Goal: Information Seeking & Learning: Find specific fact

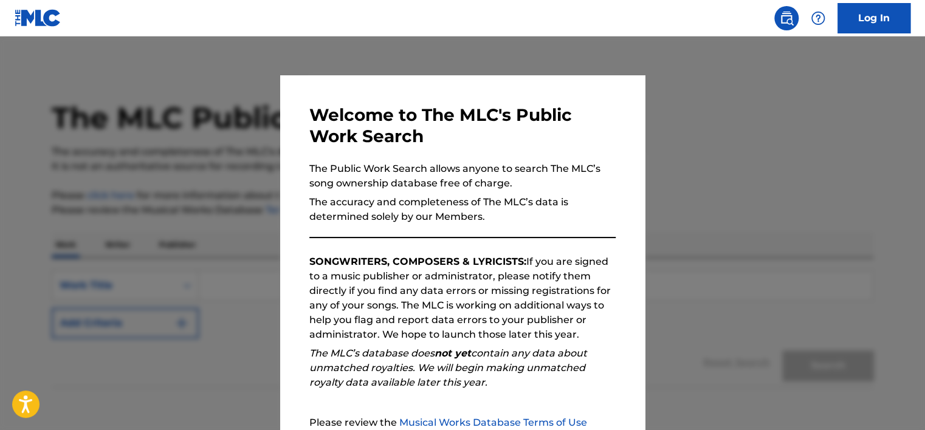
scroll to position [126, 0]
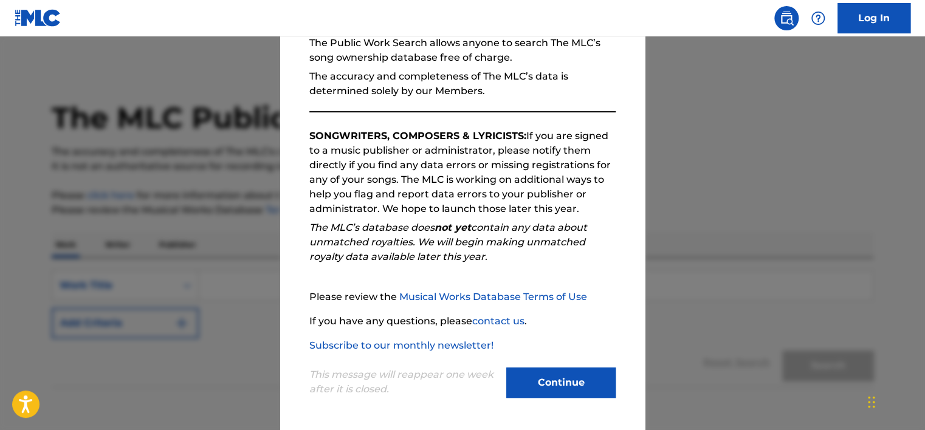
click at [566, 381] on button "Continue" at bounding box center [560, 383] width 109 height 30
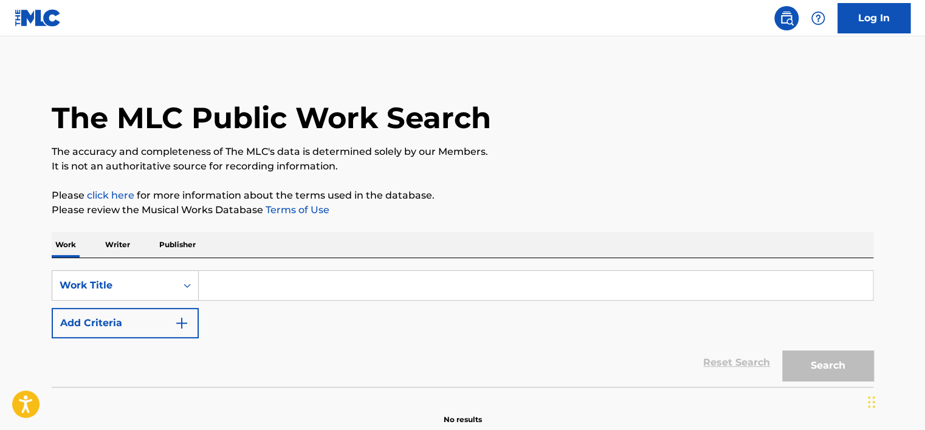
click at [103, 247] on p "Writer" at bounding box center [117, 245] width 32 height 26
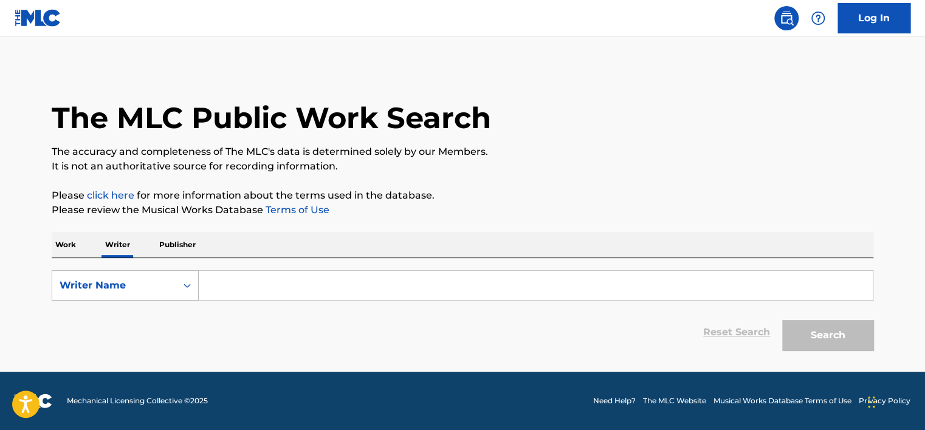
click at [143, 294] on div "Writer Name" at bounding box center [114, 285] width 124 height 23
click at [146, 303] on div "Writer IPI" at bounding box center [125, 316] width 146 height 30
click at [232, 294] on input "Search Form" at bounding box center [536, 285] width 674 height 29
type input "01149553539"
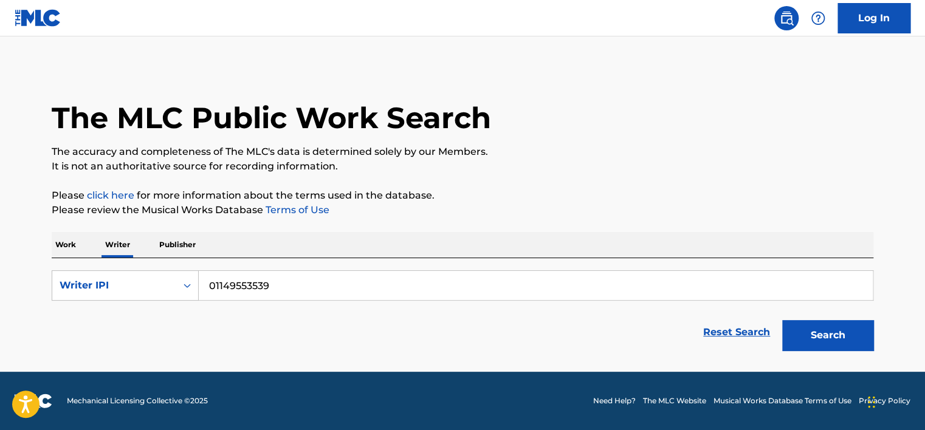
click at [794, 347] on button "Search" at bounding box center [827, 335] width 91 height 30
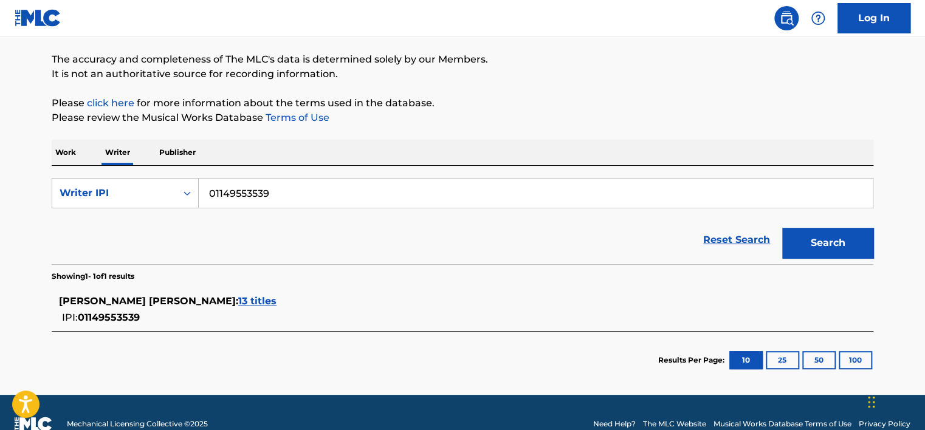
scroll to position [90, 0]
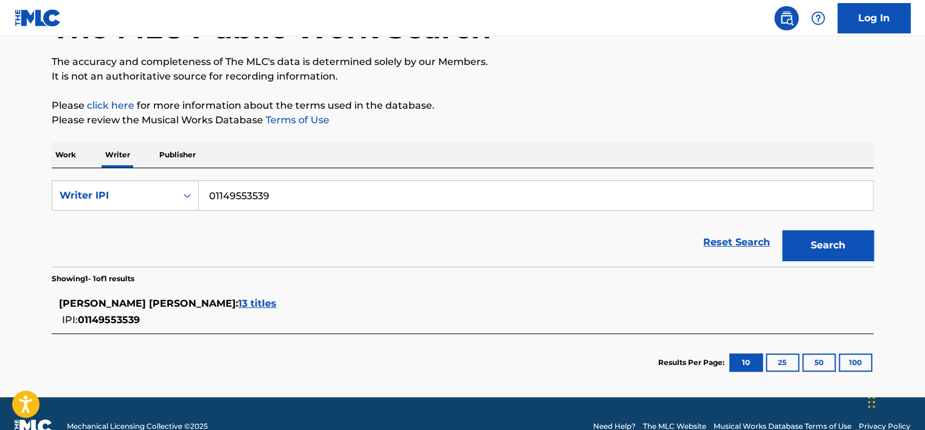
click at [276, 301] on span "13 titles" at bounding box center [257, 304] width 38 height 12
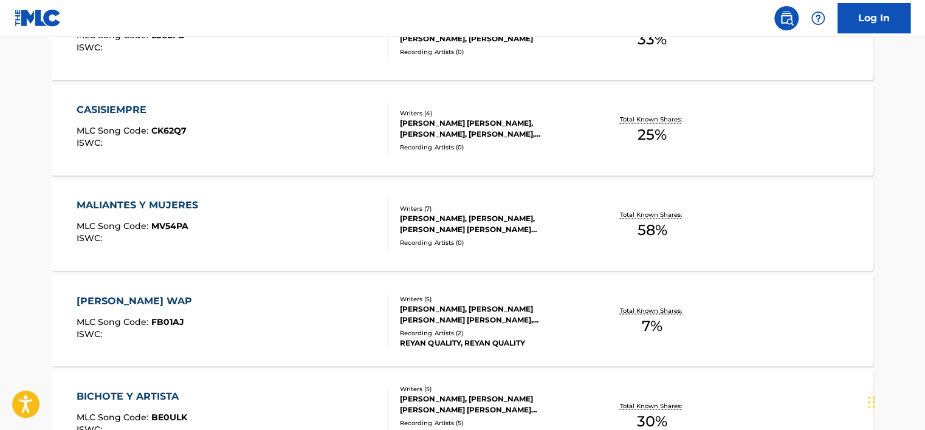
scroll to position [1057, 0]
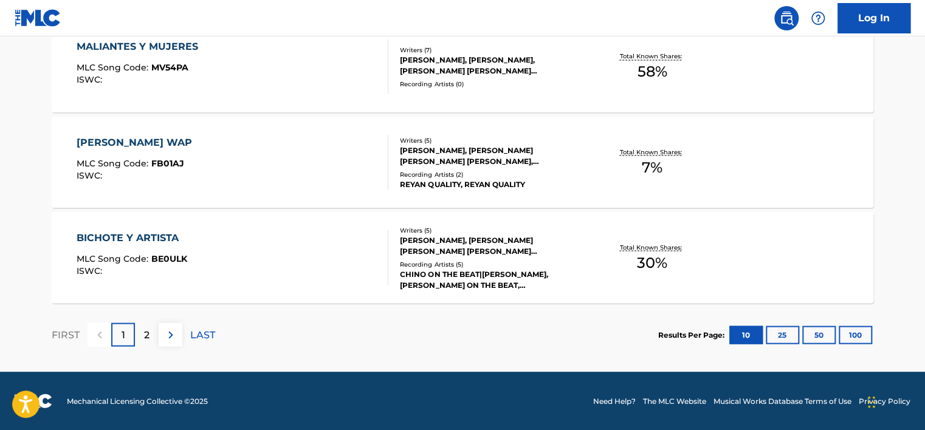
click at [479, 173] on div "Recording Artists ( 2 )" at bounding box center [491, 173] width 183 height 9
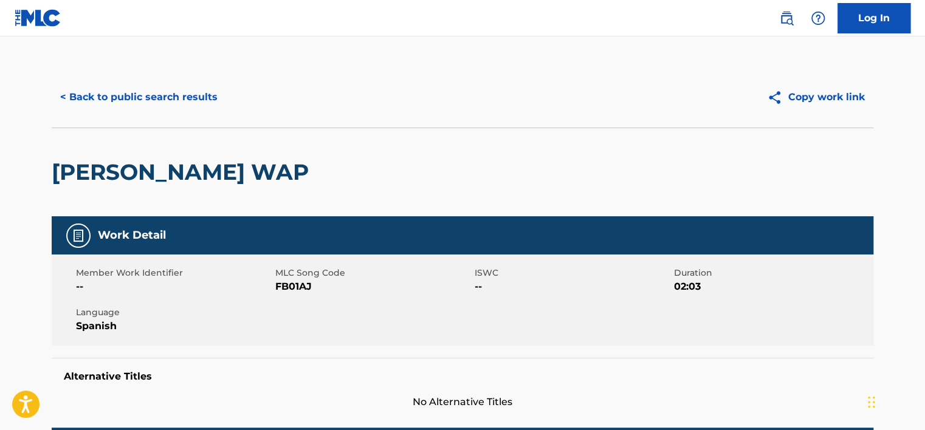
click at [201, 95] on button "< Back to public search results" at bounding box center [139, 97] width 174 height 30
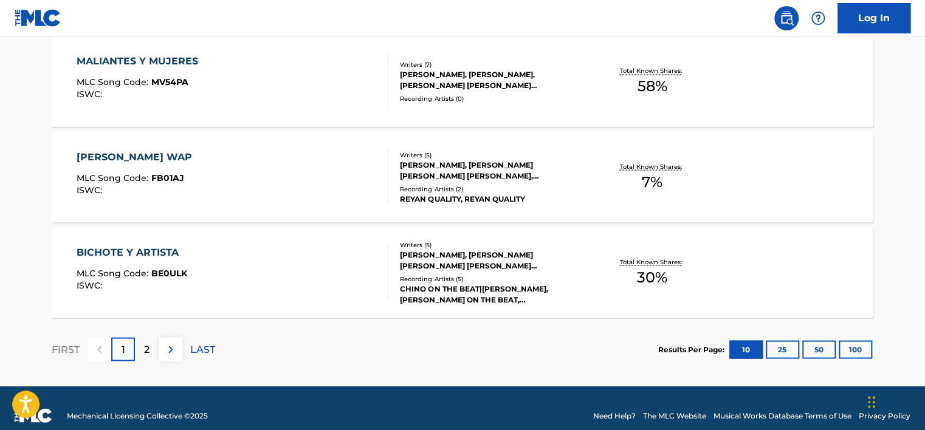
scroll to position [1057, 0]
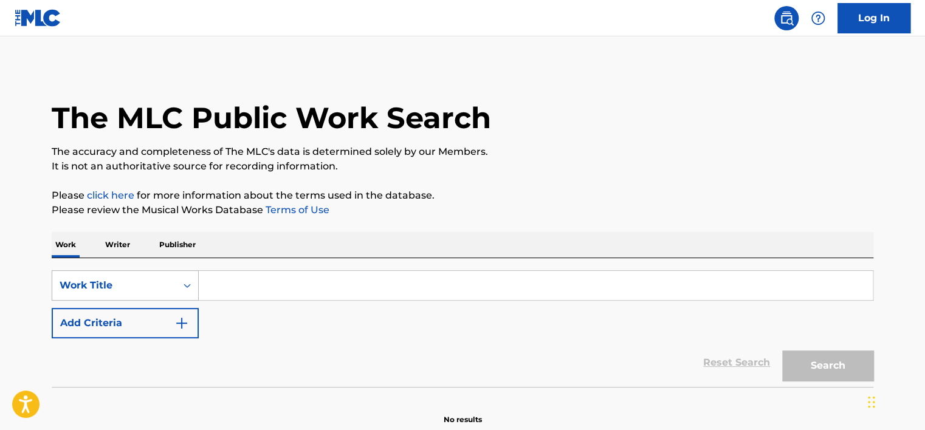
click at [122, 297] on div "Work Title" at bounding box center [125, 285] width 147 height 30
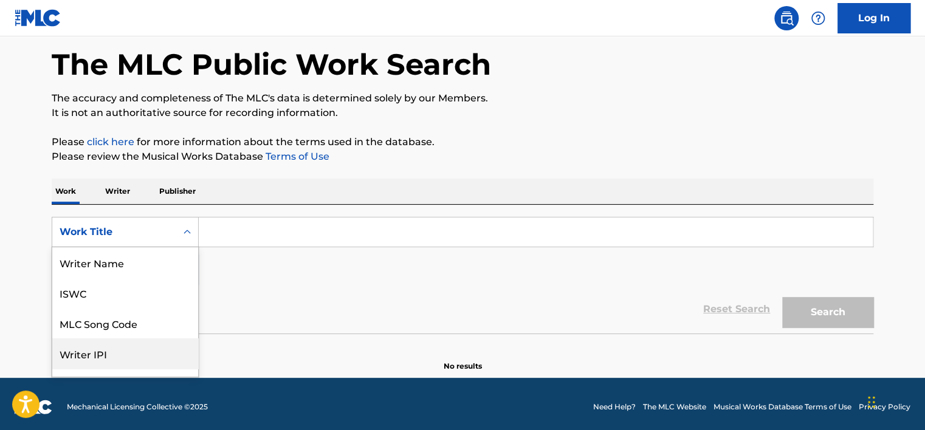
scroll to position [61, 0]
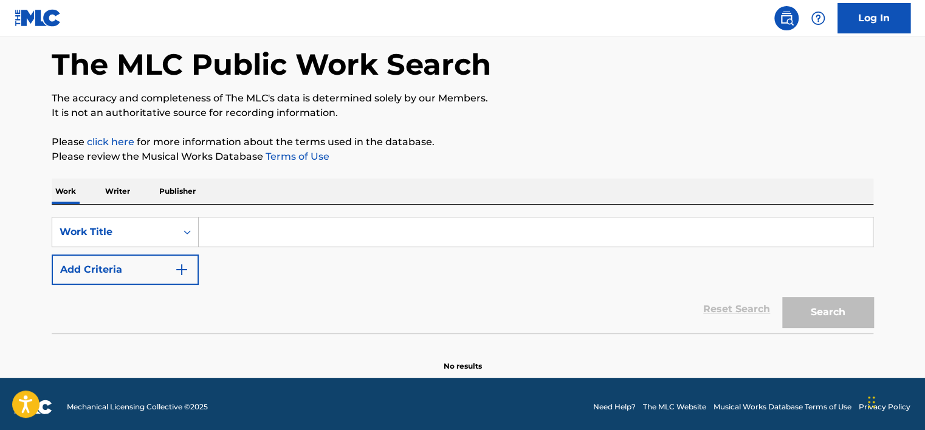
click at [122, 205] on div "SearchWithCriteriaaf67f5d8-a49c-46e7-9902-5ad72752f111 Work Title Add Criteria …" at bounding box center [462, 269] width 821 height 129
click at [122, 204] on p "Writer" at bounding box center [117, 192] width 32 height 26
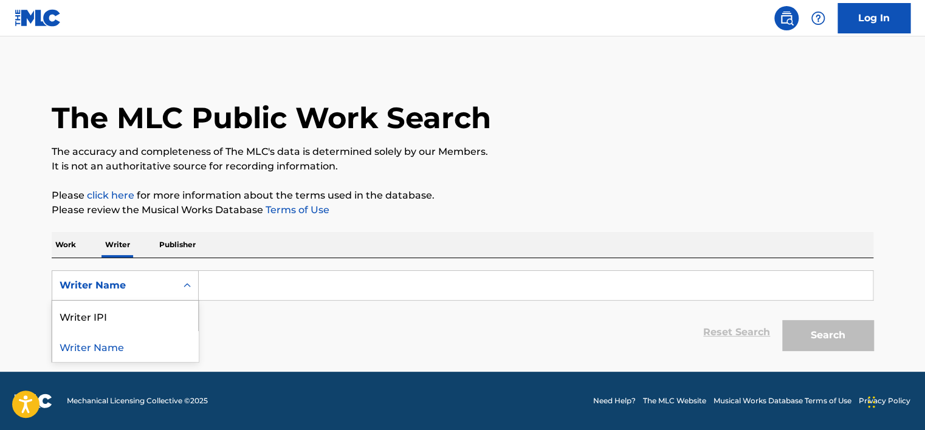
click at [117, 279] on div "Writer Name" at bounding box center [114, 285] width 109 height 15
click at [219, 278] on input "Search Form" at bounding box center [536, 285] width 674 height 29
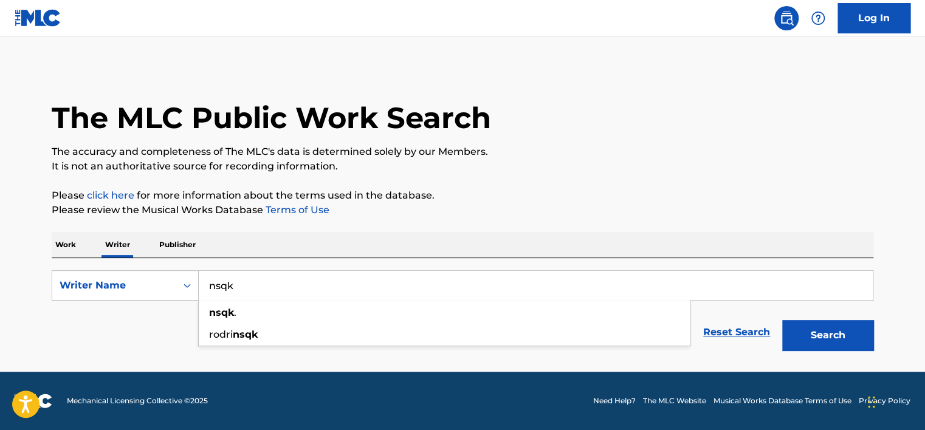
type input "nsqk"
click at [782, 320] on button "Search" at bounding box center [827, 335] width 91 height 30
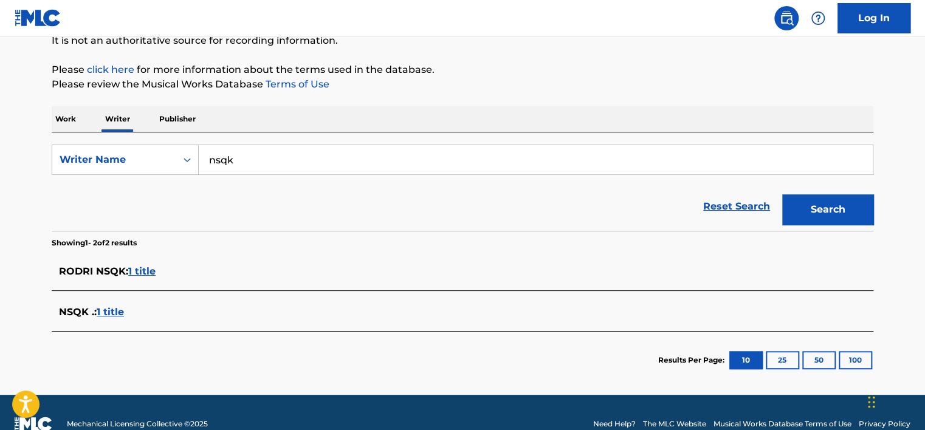
scroll to position [148, 0]
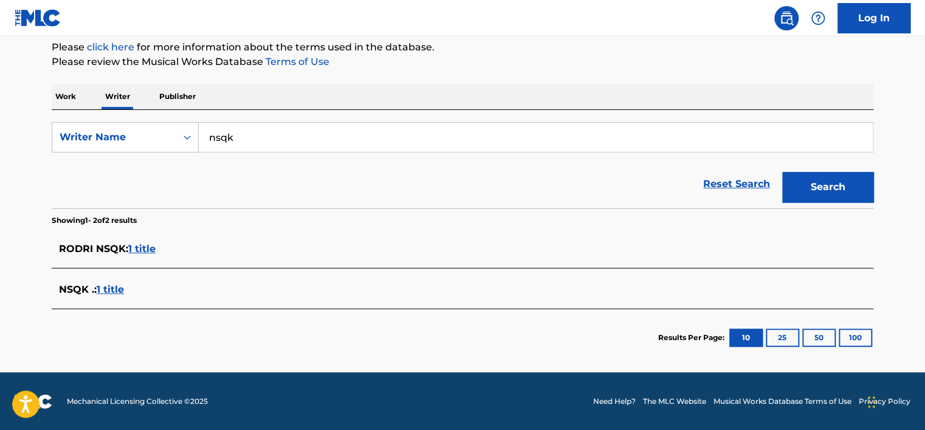
click at [109, 289] on span "1 title" at bounding box center [110, 290] width 27 height 12
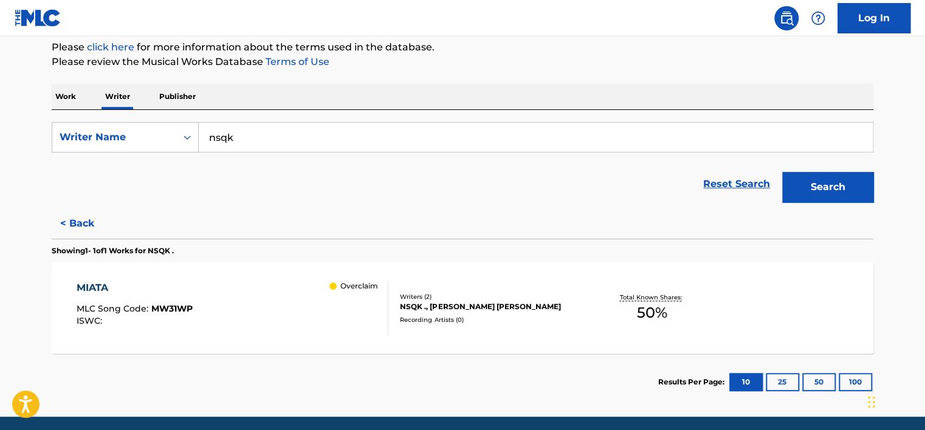
scroll to position [193, 0]
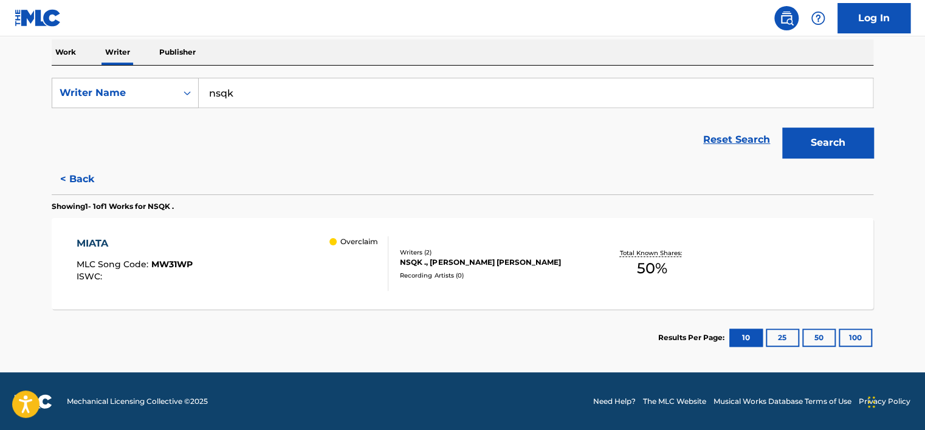
click at [331, 284] on div "Overclaim" at bounding box center [358, 263] width 58 height 55
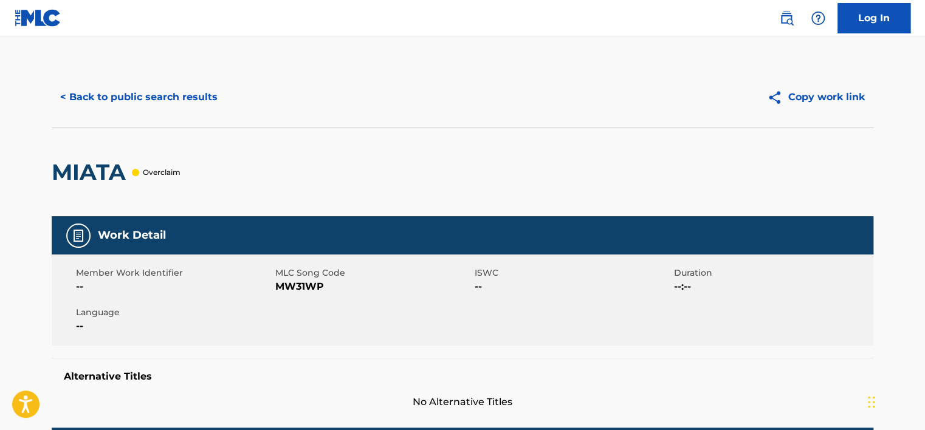
click at [152, 91] on button "< Back to public search results" at bounding box center [139, 97] width 174 height 30
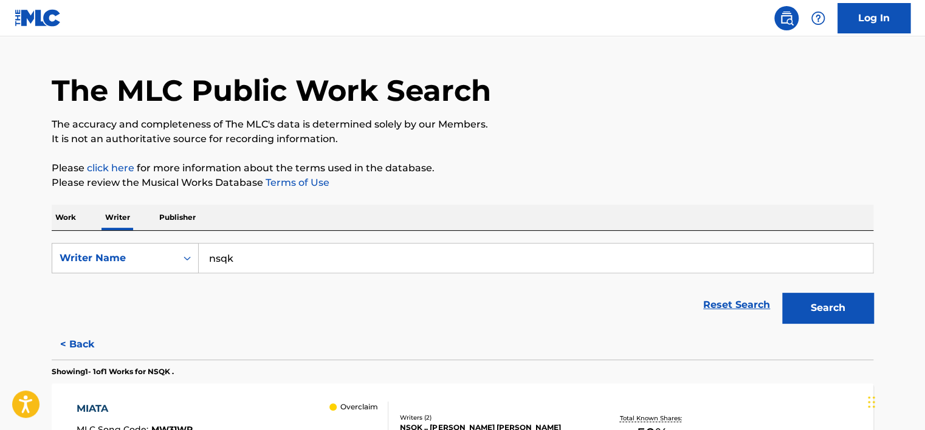
scroll to position [193, 0]
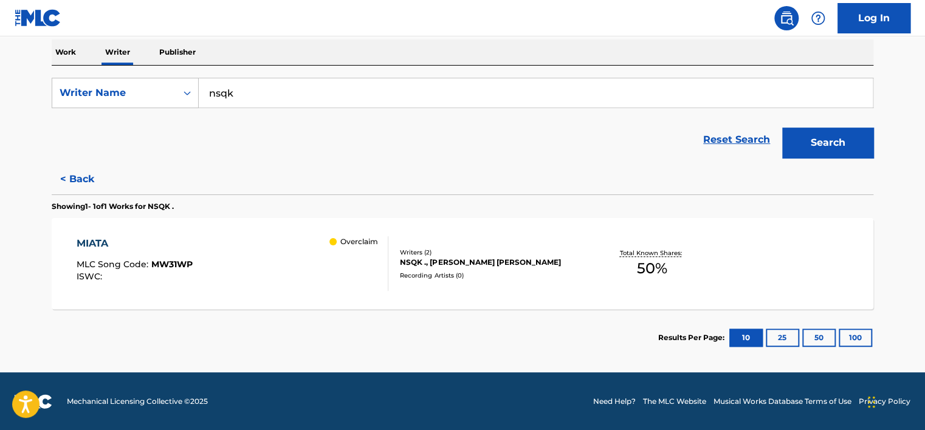
click at [88, 185] on button "< Back" at bounding box center [88, 179] width 73 height 30
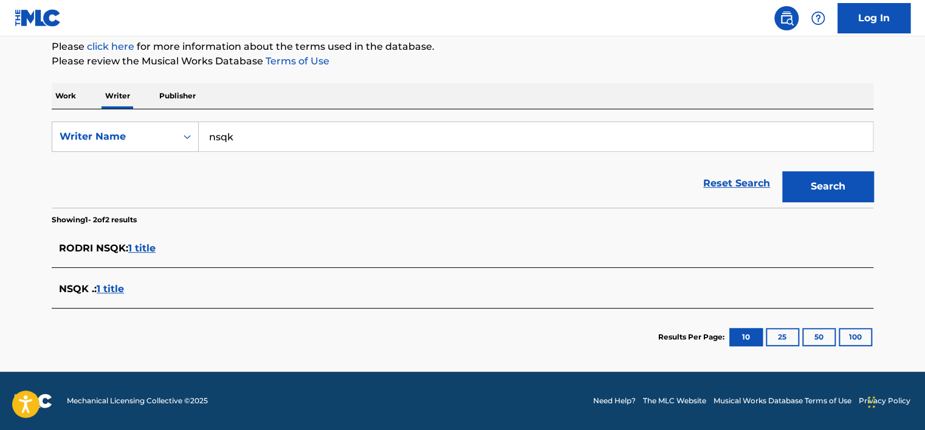
scroll to position [148, 0]
click at [131, 247] on span "1 title" at bounding box center [141, 249] width 27 height 12
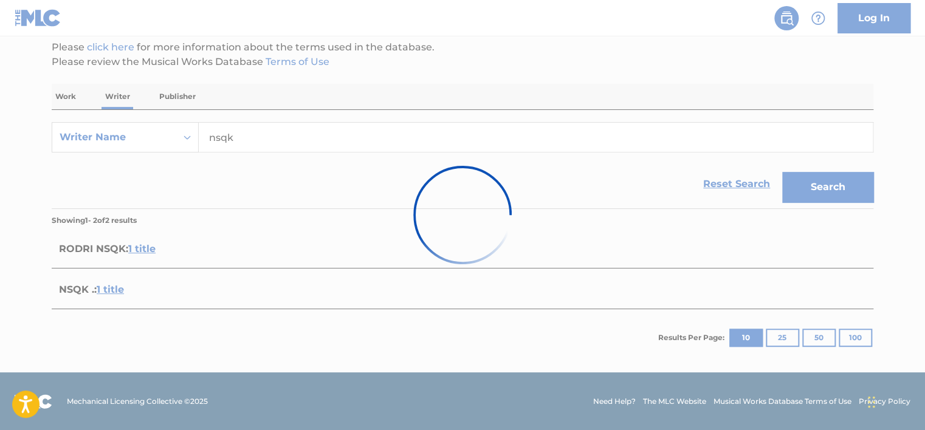
scroll to position [193, 0]
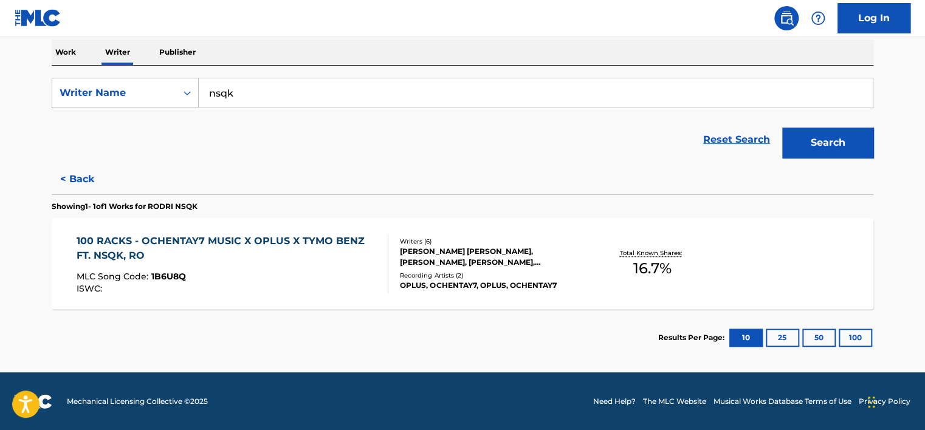
click at [259, 260] on div "100 RACKS - OCHENTAY7 MUSIC X OPLUS X TYMO BENZ FT. NSQK, RO" at bounding box center [228, 248] width 302 height 29
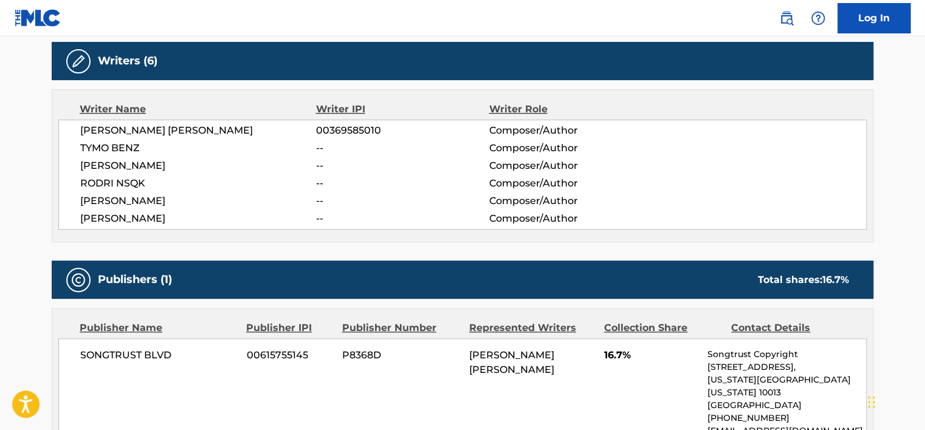
scroll to position [413, 0]
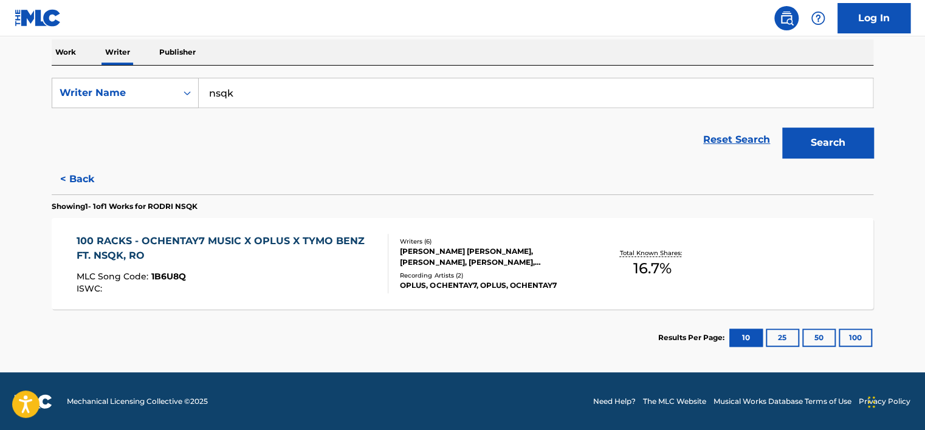
click at [82, 177] on button "< Back" at bounding box center [88, 179] width 73 height 30
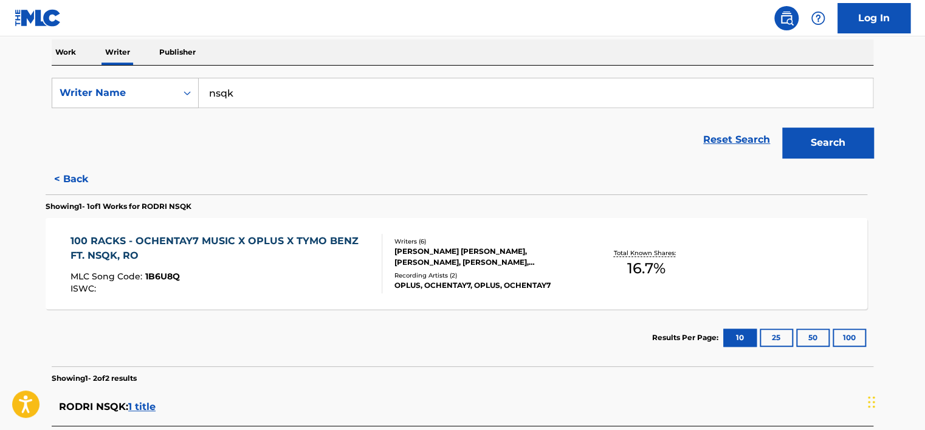
scroll to position [148, 0]
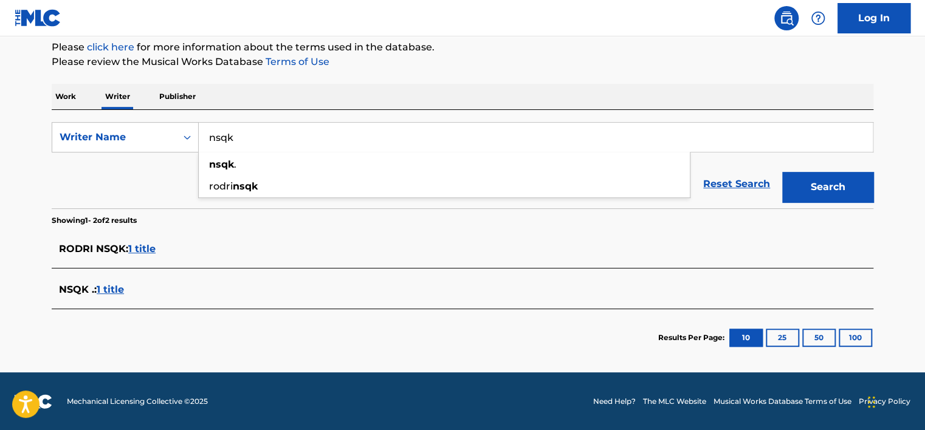
click at [269, 129] on input "nsqk" at bounding box center [536, 137] width 674 height 29
type input "rodrigo torres de la garza"
click at [841, 192] on button "Search" at bounding box center [827, 187] width 91 height 30
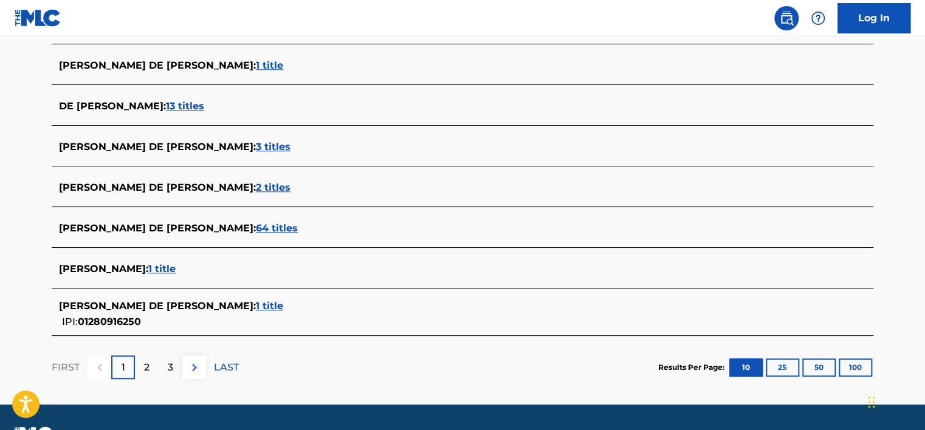
scroll to position [462, 0]
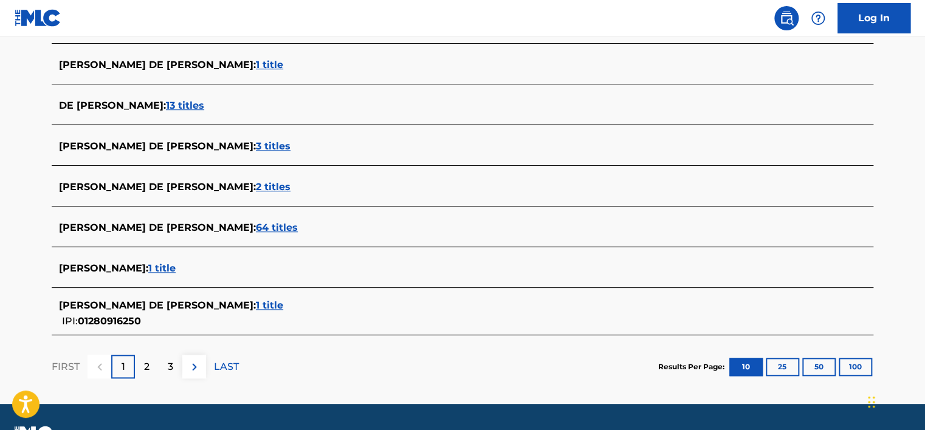
click at [217, 224] on span "RODRIGO TORRES DE LA GARZA :" at bounding box center [157, 228] width 197 height 12
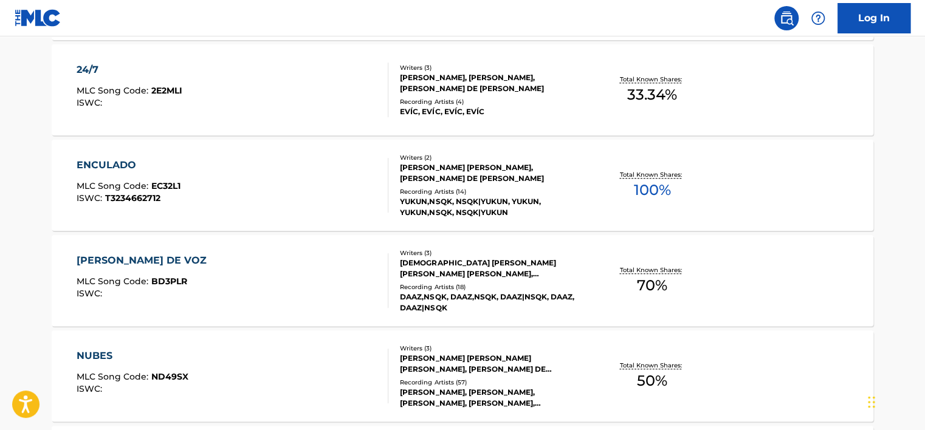
click at [464, 153] on div "Writers ( 2 )" at bounding box center [491, 157] width 183 height 9
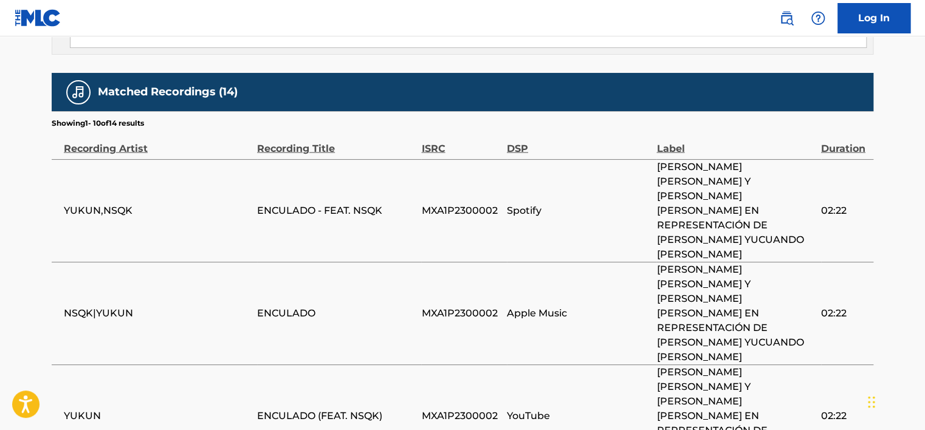
scroll to position [1261, 0]
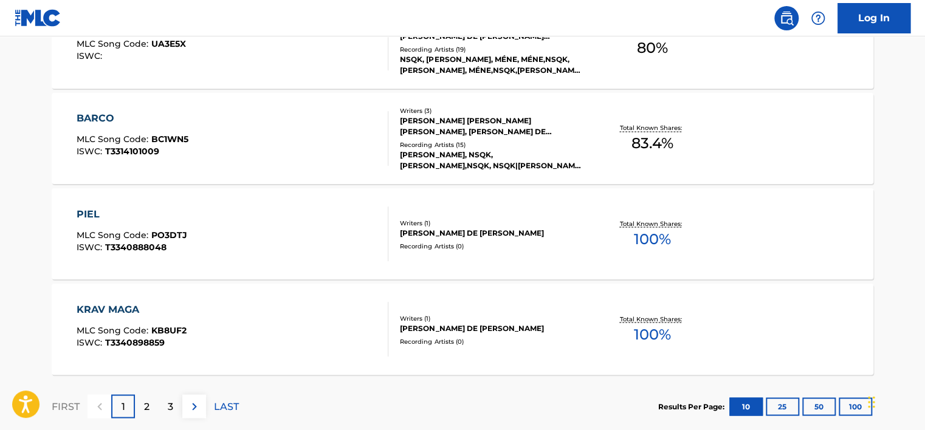
scroll to position [984, 0]
click at [576, 363] on div "KRAV MAGA MLC Song Code : KB8UF2 ISWC : T3340898859 Writers ( 1 ) RODRIGO TORRE…" at bounding box center [462, 330] width 821 height 91
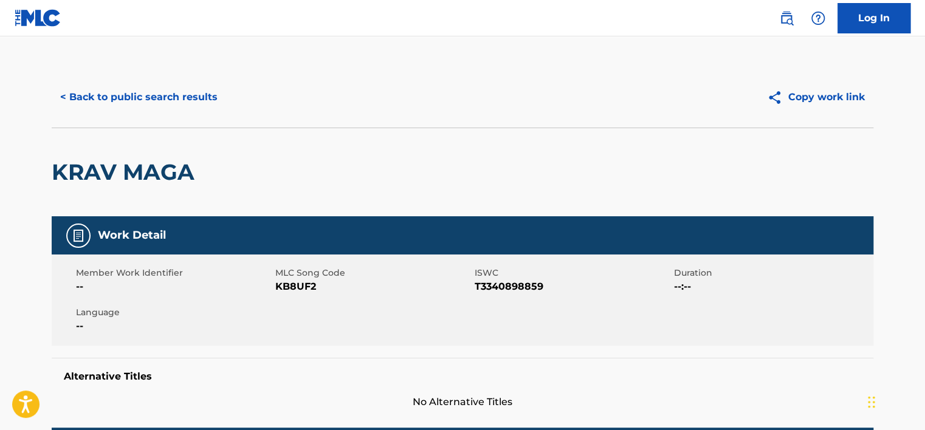
click at [578, 325] on div "Member Work Identifier -- MLC Song Code KB8UF2 ISWC T3340898859 Duration --:-- …" at bounding box center [462, 300] width 821 height 91
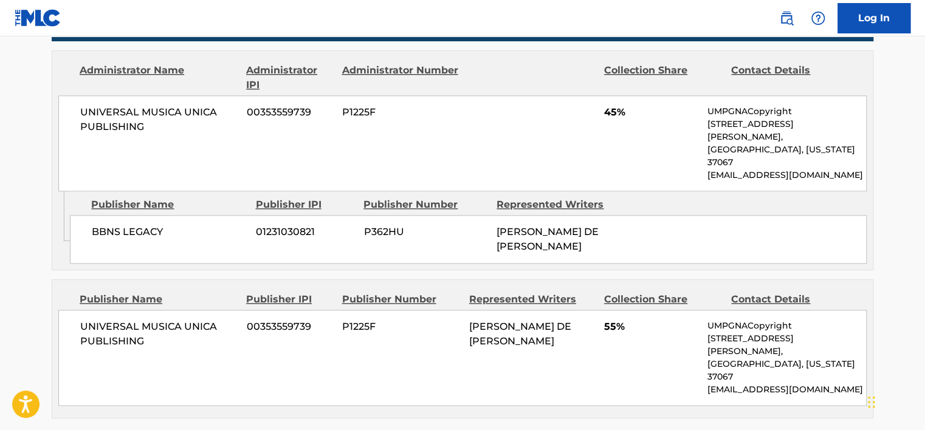
scroll to position [562, 0]
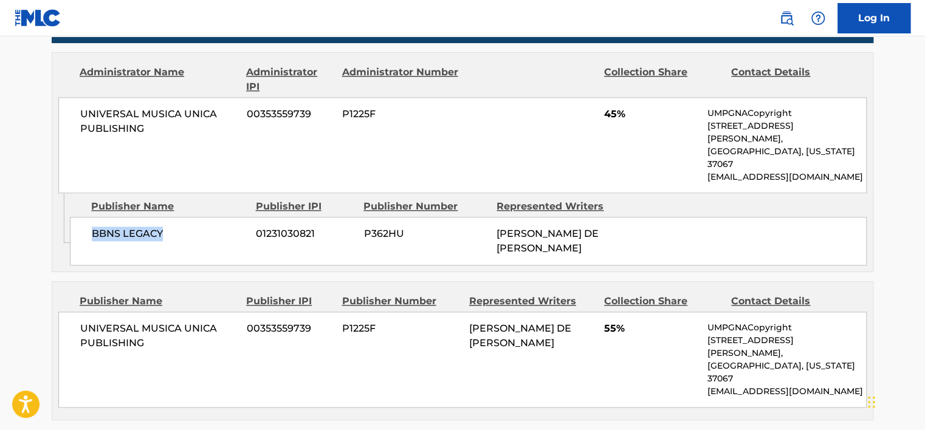
drag, startPoint x: 183, startPoint y: 206, endPoint x: 82, endPoint y: 207, distance: 100.8
click at [82, 217] on div "BBNS LEGACY 01231030821 P362HU RODRIGO TORRES DE LA GARZA" at bounding box center [468, 241] width 796 height 49
drag, startPoint x: 82, startPoint y: 207, endPoint x: 101, endPoint y: 212, distance: 19.6
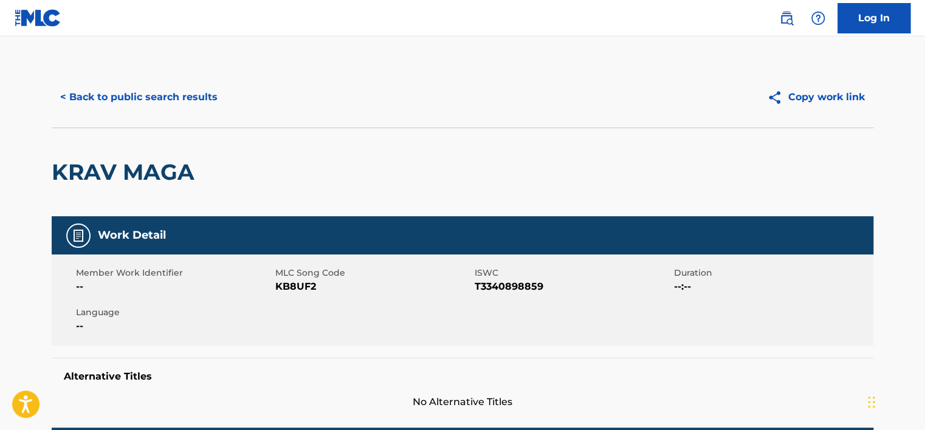
scroll to position [0, 0]
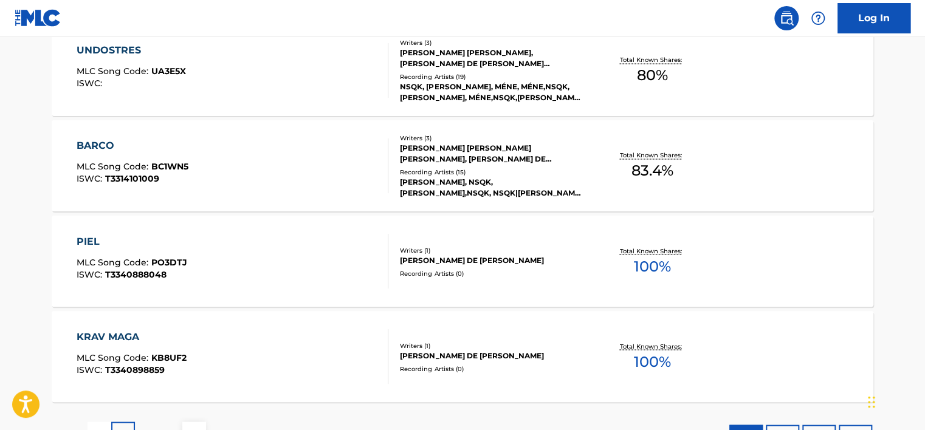
scroll to position [1057, 0]
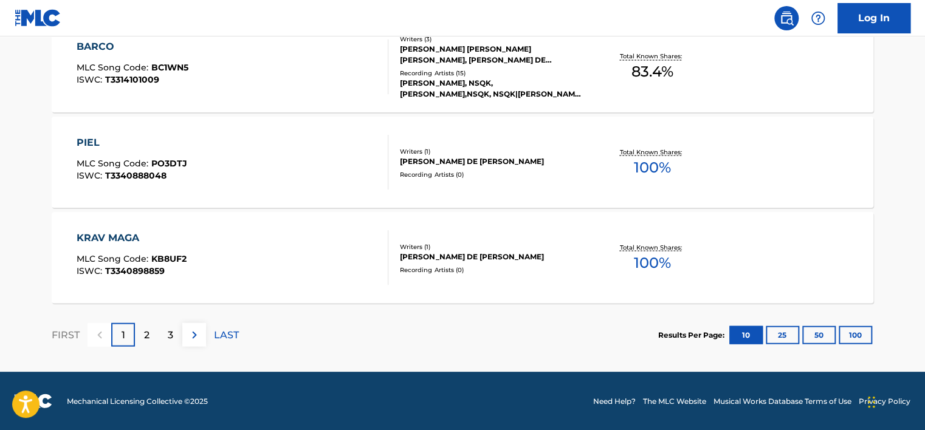
click at [139, 337] on div "2" at bounding box center [147, 335] width 24 height 24
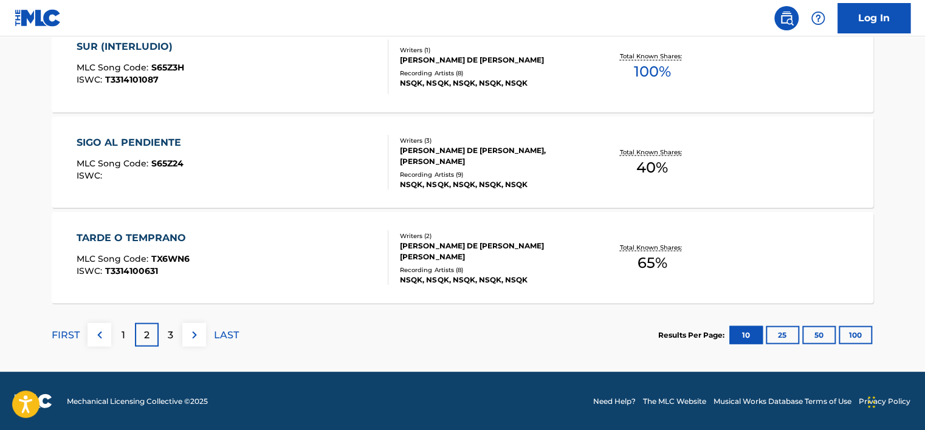
click at [512, 156] on div "RODRIGO TORRES DE LA GARZA, SAMUEL RUIZ, RODRIGO RIOS GARCIA" at bounding box center [491, 156] width 183 height 22
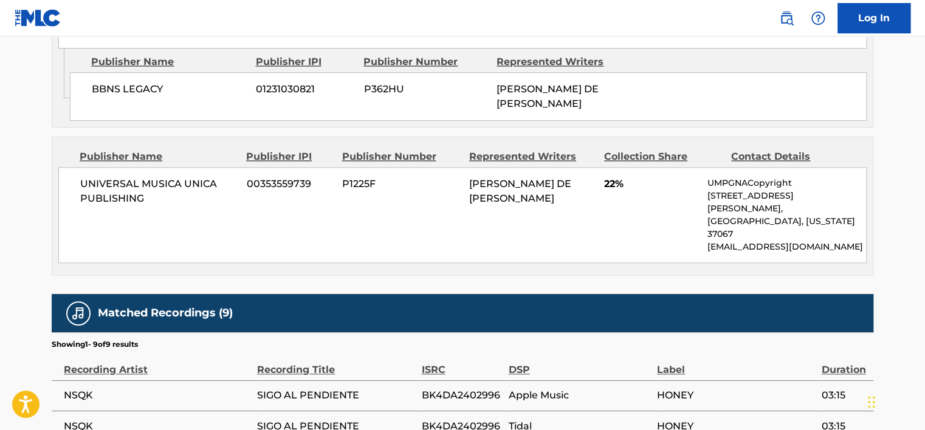
scroll to position [740, 0]
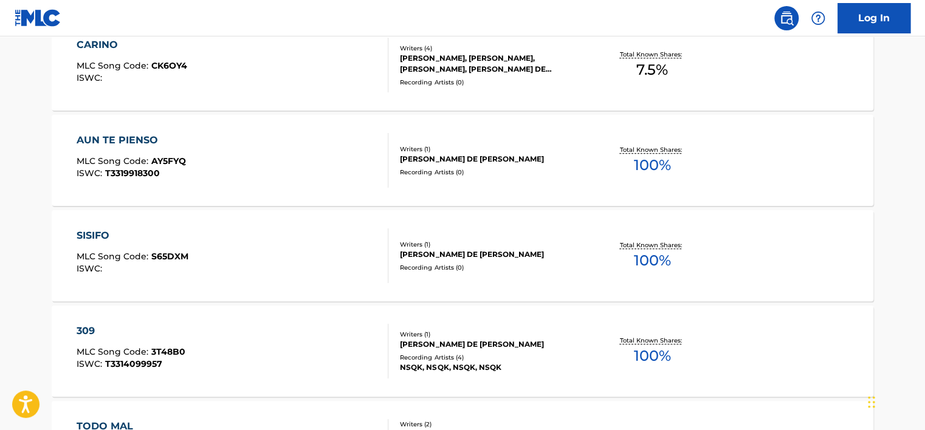
scroll to position [391, 0]
click at [532, 245] on div "Writers ( 1 )" at bounding box center [491, 245] width 183 height 9
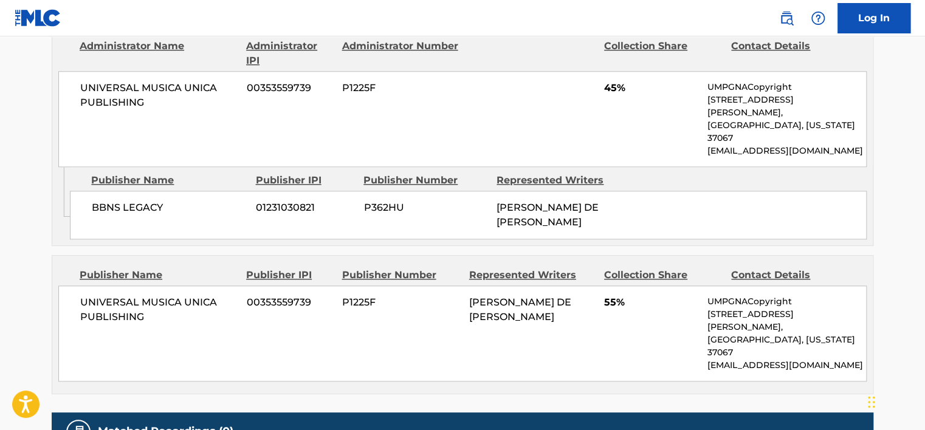
scroll to position [589, 0]
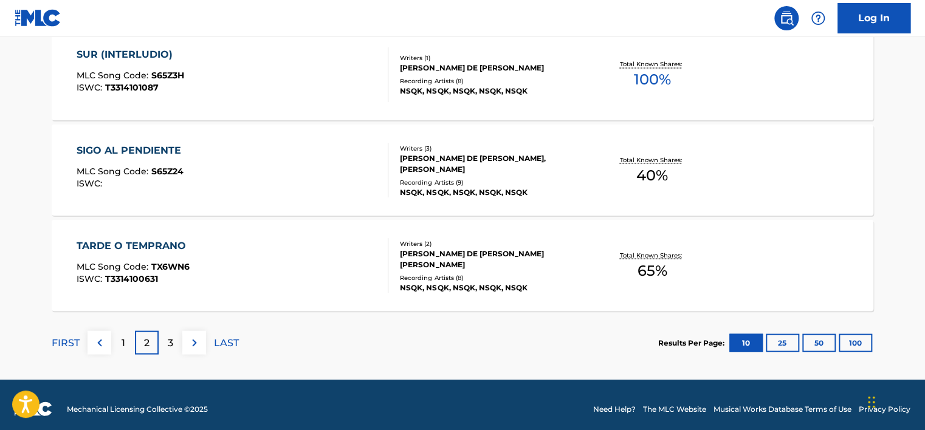
scroll to position [1057, 0]
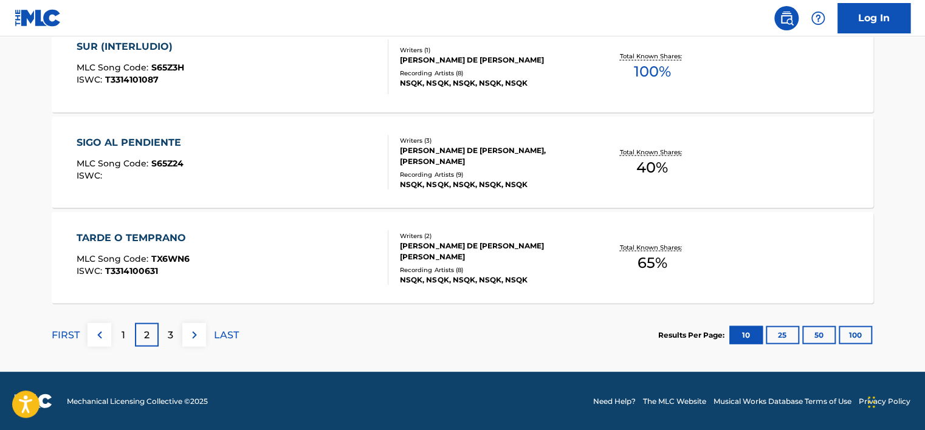
click at [168, 323] on div "3" at bounding box center [171, 335] width 24 height 24
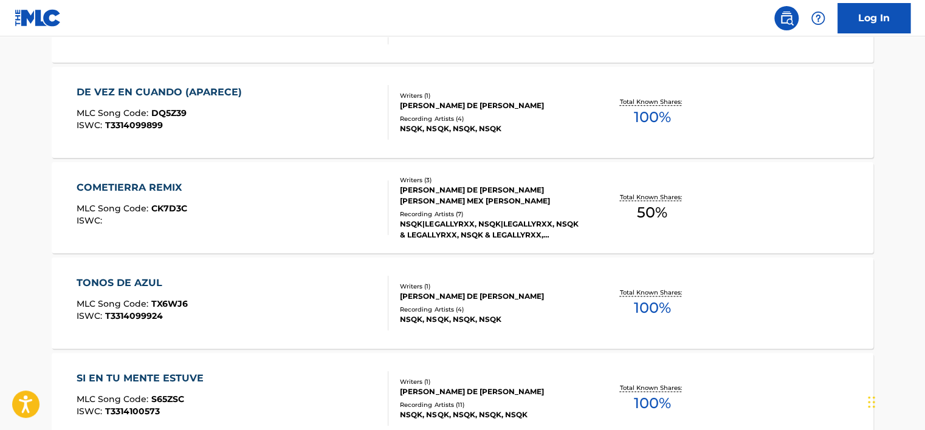
scroll to position [629, 0]
click at [436, 233] on div "NSQK|LEGALLYRXX, NSQK|LEGALLYRXX, NSQK & LEGALLYRXX, NSQK & LEGALLYRXX, LEGALLY…" at bounding box center [491, 230] width 183 height 22
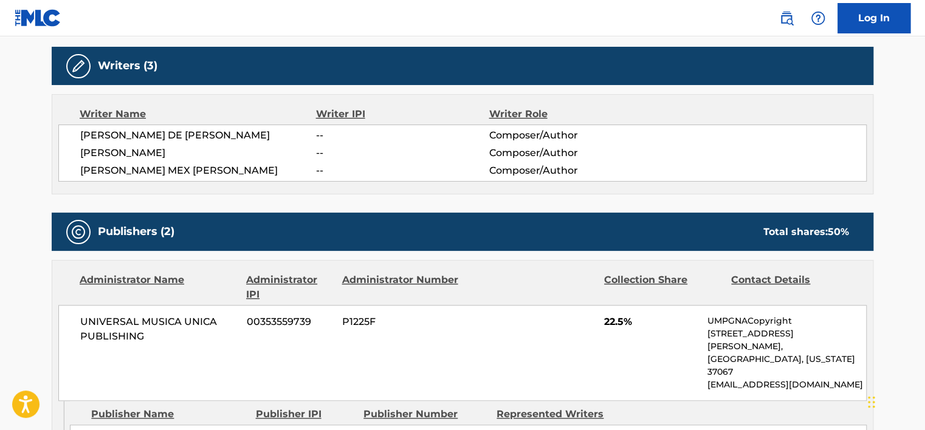
scroll to position [383, 0]
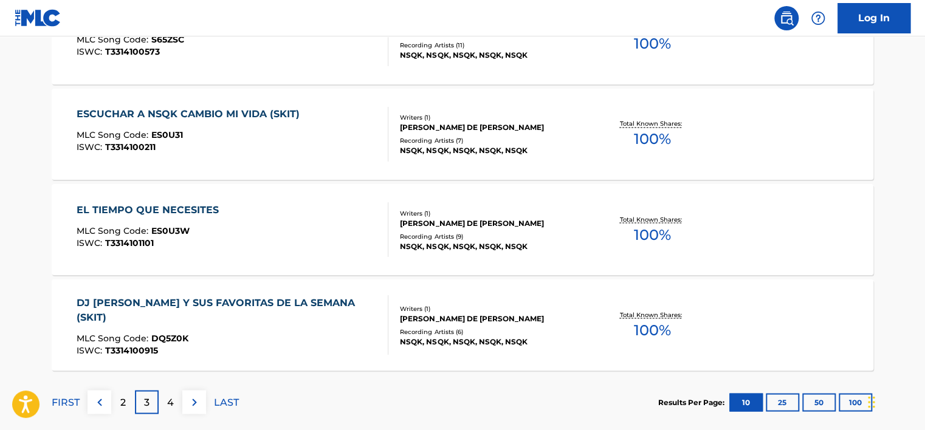
scroll to position [1057, 0]
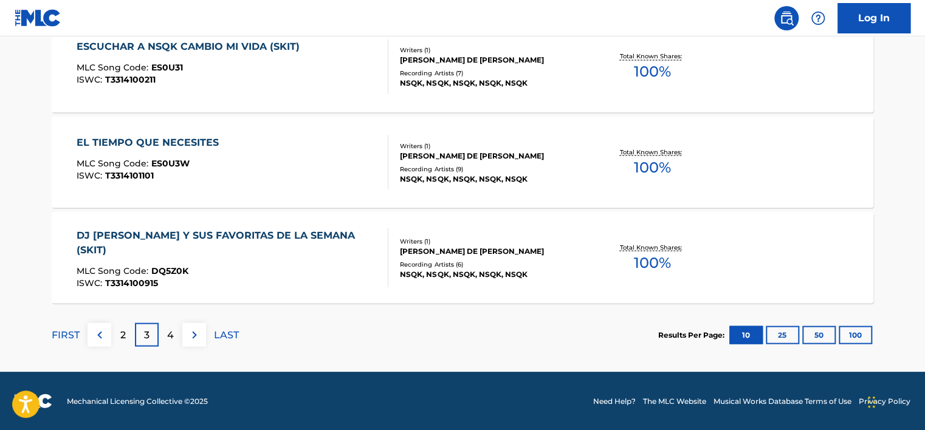
click at [178, 338] on div "4" at bounding box center [171, 335] width 24 height 24
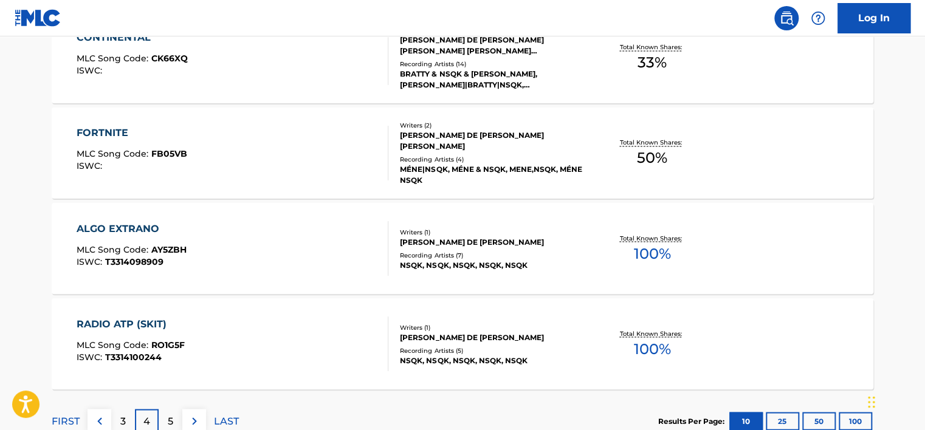
scroll to position [971, 0]
click at [501, 155] on div "Recording Artists ( 4 )" at bounding box center [491, 158] width 183 height 9
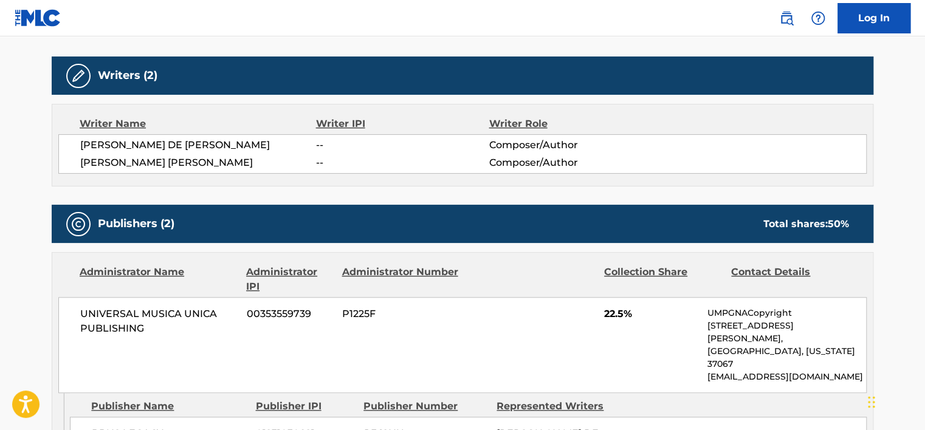
scroll to position [371, 0]
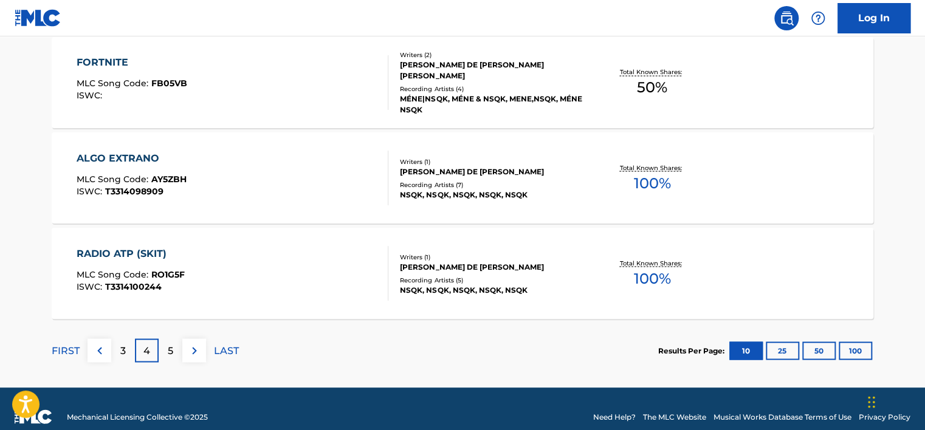
scroll to position [1057, 0]
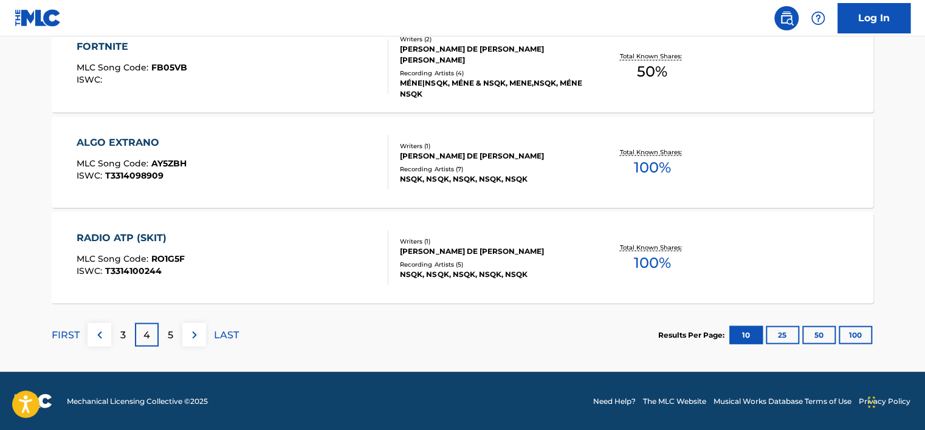
click at [185, 343] on button at bounding box center [194, 335] width 24 height 24
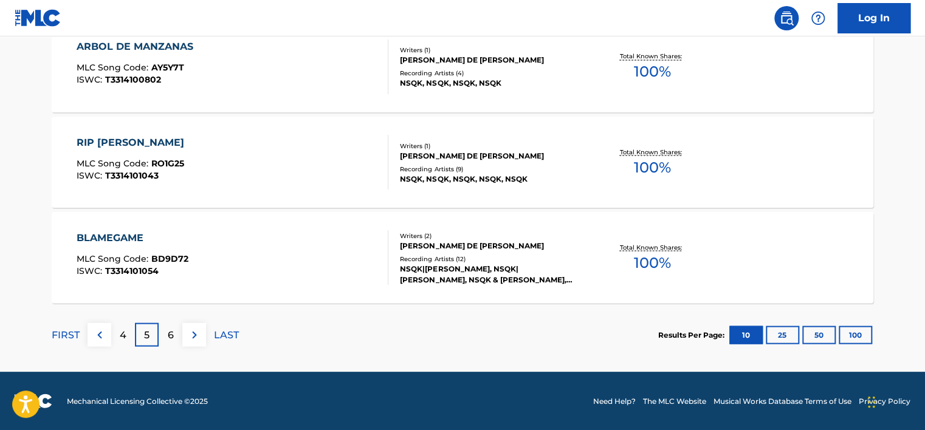
click at [491, 270] on div "NSQK|PAOPAO, NSQK|PAOPAO, NSQK & PAOPAO, NSQK & PAOPAO, PAOPAO,NSQK" at bounding box center [491, 274] width 183 height 22
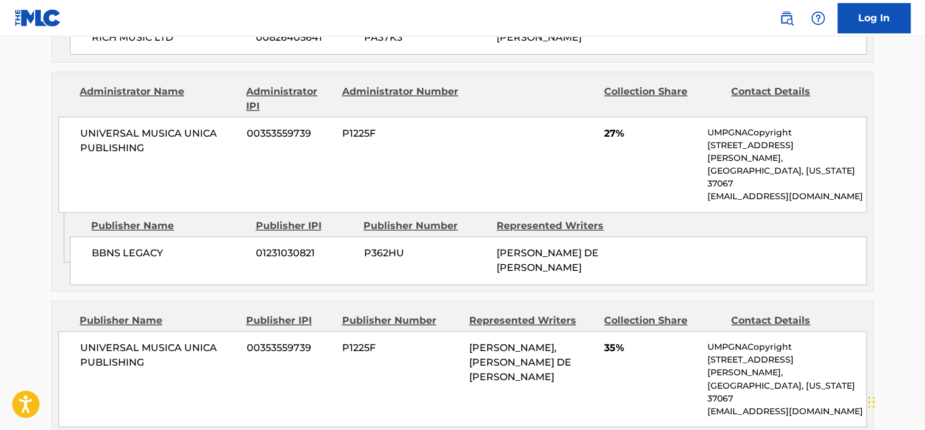
scroll to position [768, 0]
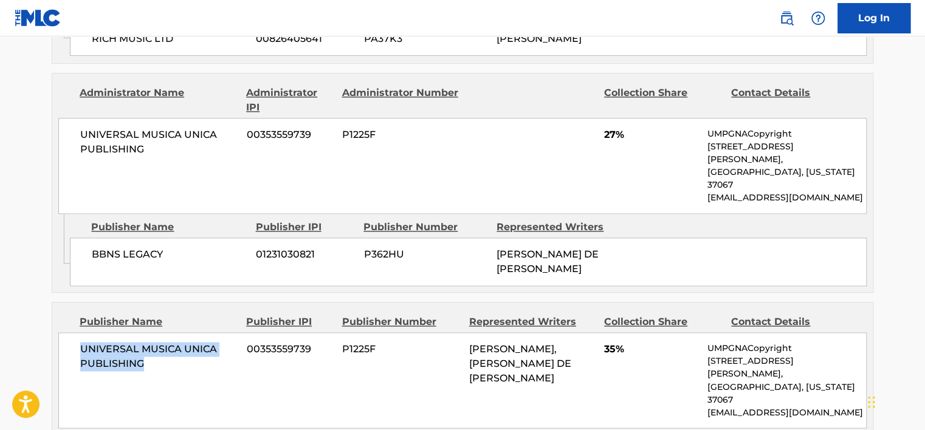
drag, startPoint x: 84, startPoint y: 292, endPoint x: 162, endPoint y: 313, distance: 81.4
click at [162, 342] on span "UNIVERSAL MUSICA UNICA PUBLISHING" at bounding box center [158, 356] width 157 height 29
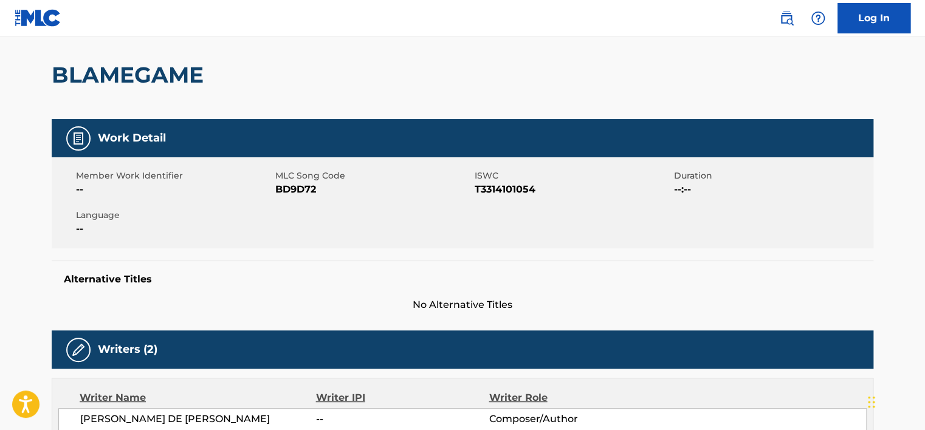
scroll to position [97, 0]
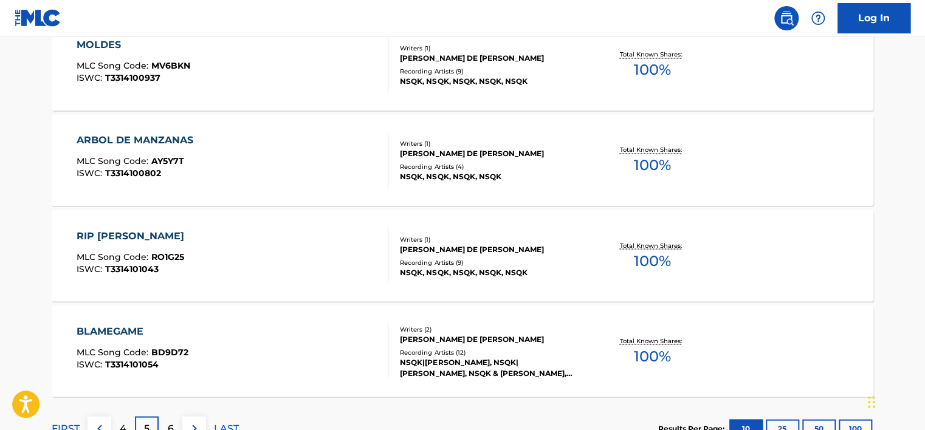
scroll to position [1057, 0]
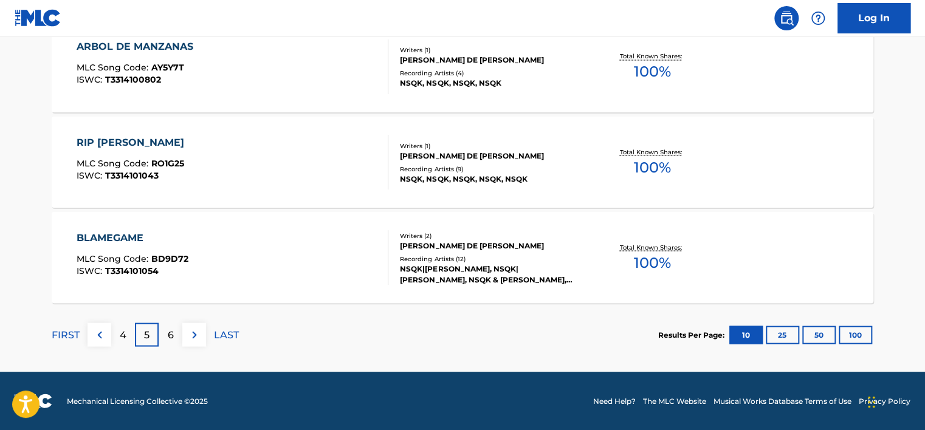
click at [578, 158] on div "RODRIGO TORRES DE LA GARZA" at bounding box center [491, 155] width 183 height 11
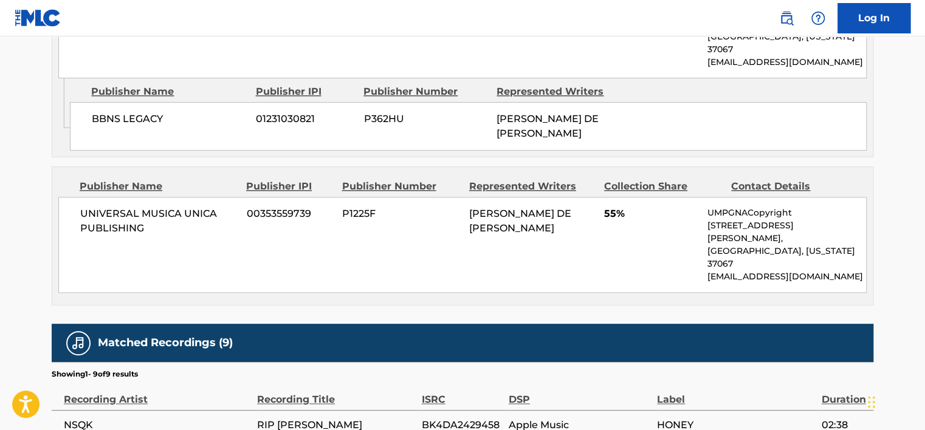
scroll to position [675, 0]
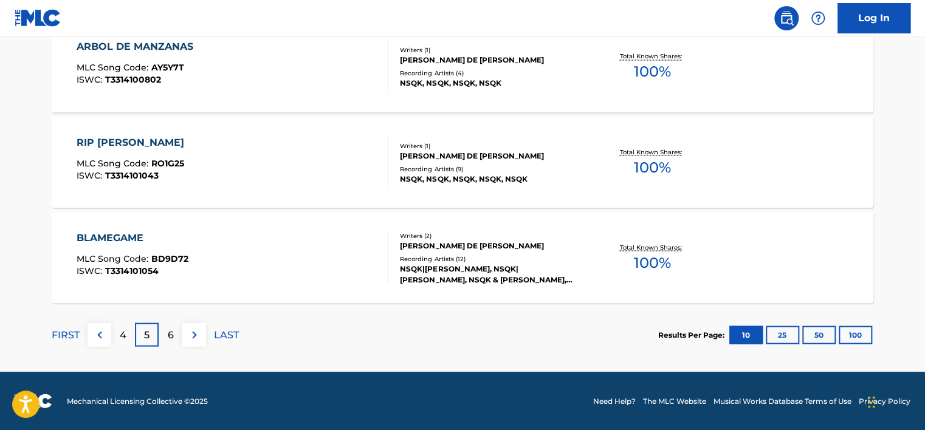
click at [178, 336] on div "6" at bounding box center [171, 335] width 24 height 24
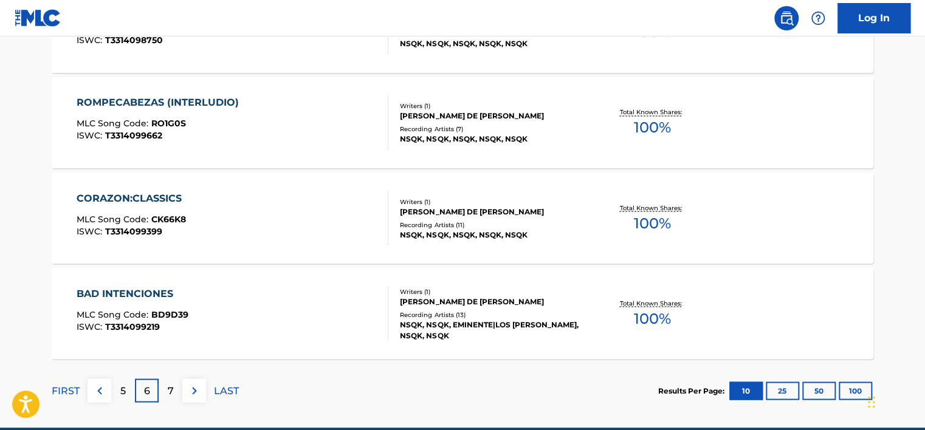
scroll to position [1001, 0]
click at [171, 389] on p "7" at bounding box center [171, 390] width 6 height 15
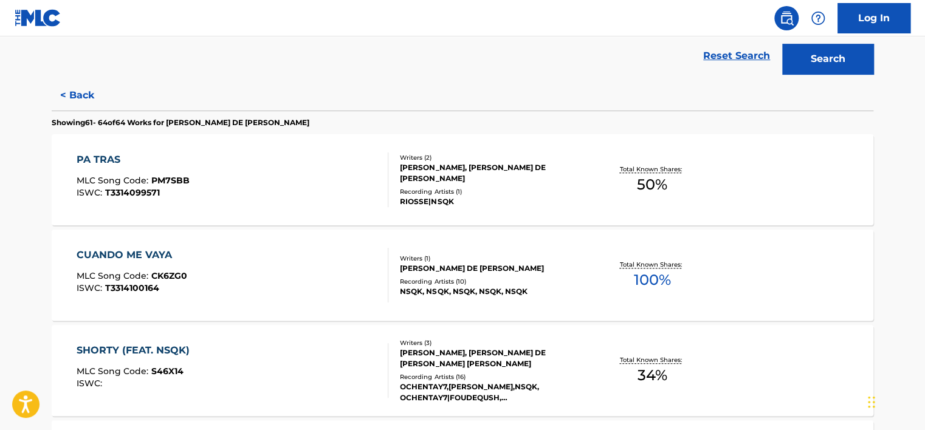
scroll to position [191, 0]
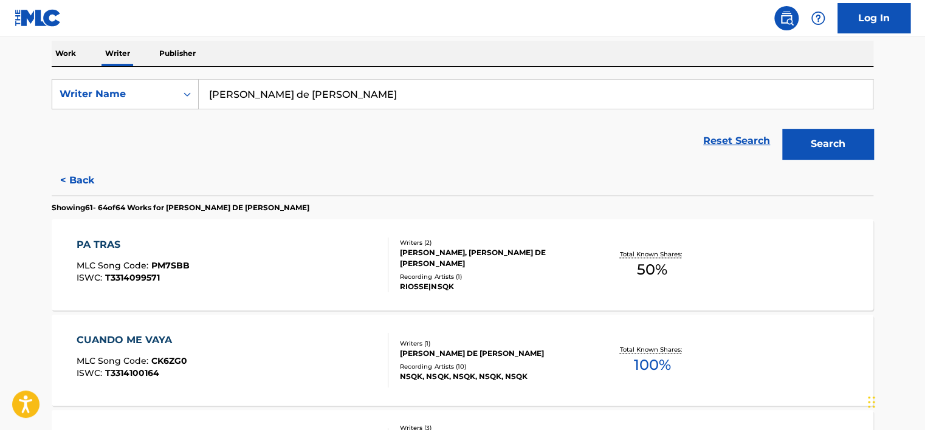
click at [67, 174] on button "< Back" at bounding box center [88, 180] width 73 height 30
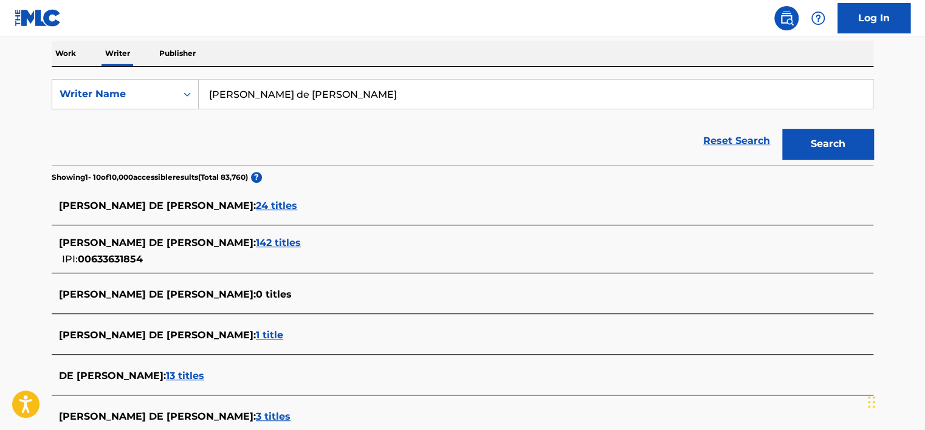
click at [225, 90] on input "rodrigo torres de la garza" at bounding box center [536, 94] width 674 height 29
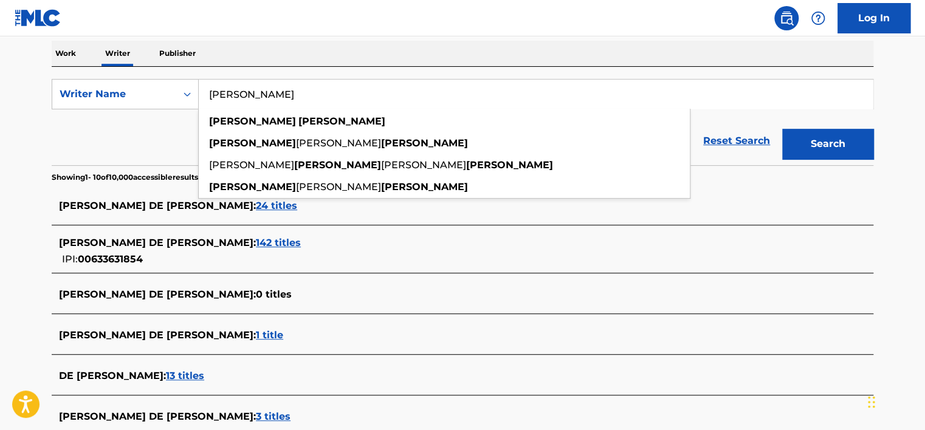
type input "david navarrete"
click at [782, 129] on button "Search" at bounding box center [827, 144] width 91 height 30
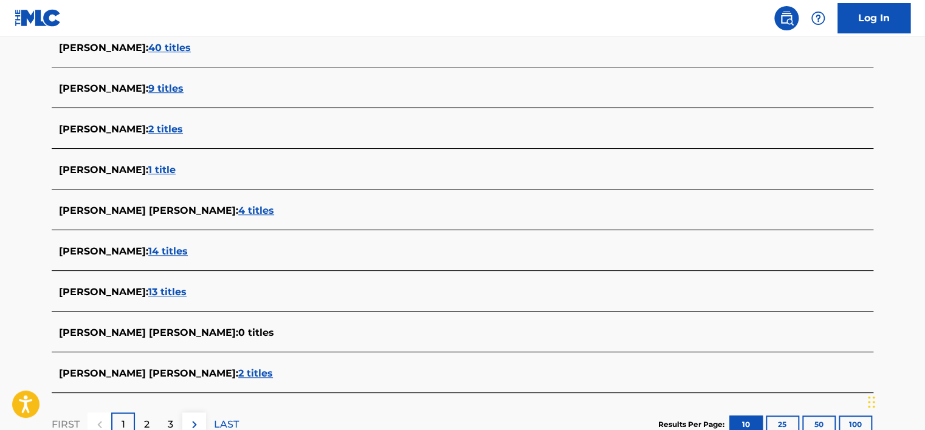
scroll to position [479, 0]
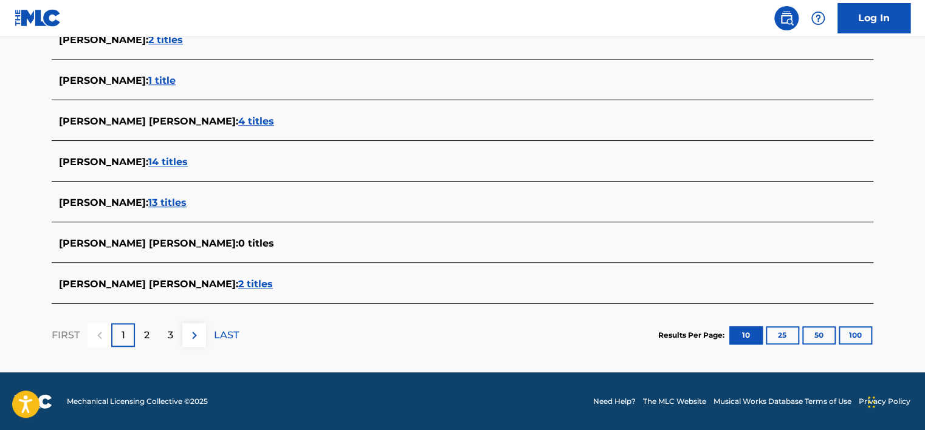
click at [159, 211] on div "DAVID NAVARRETE : 13 titles" at bounding box center [446, 204] width 775 height 16
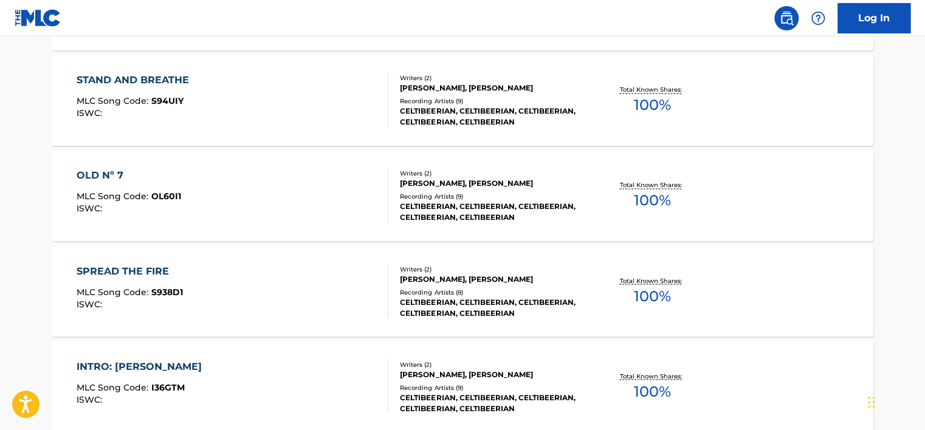
scroll to position [1057, 0]
